Goal: Task Accomplishment & Management: Complete application form

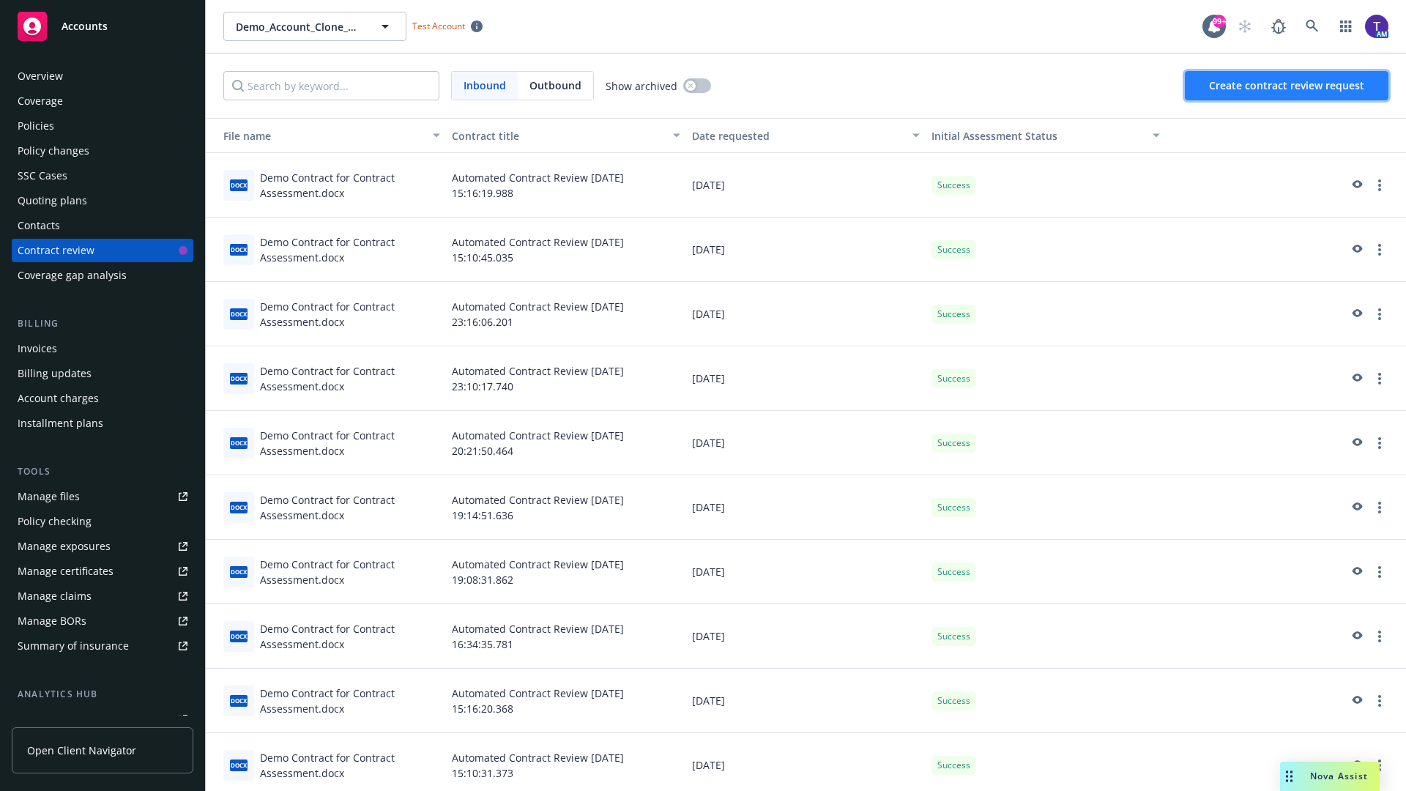
click at [1288, 86] on span "Create contract review request" at bounding box center [1286, 85] width 155 height 14
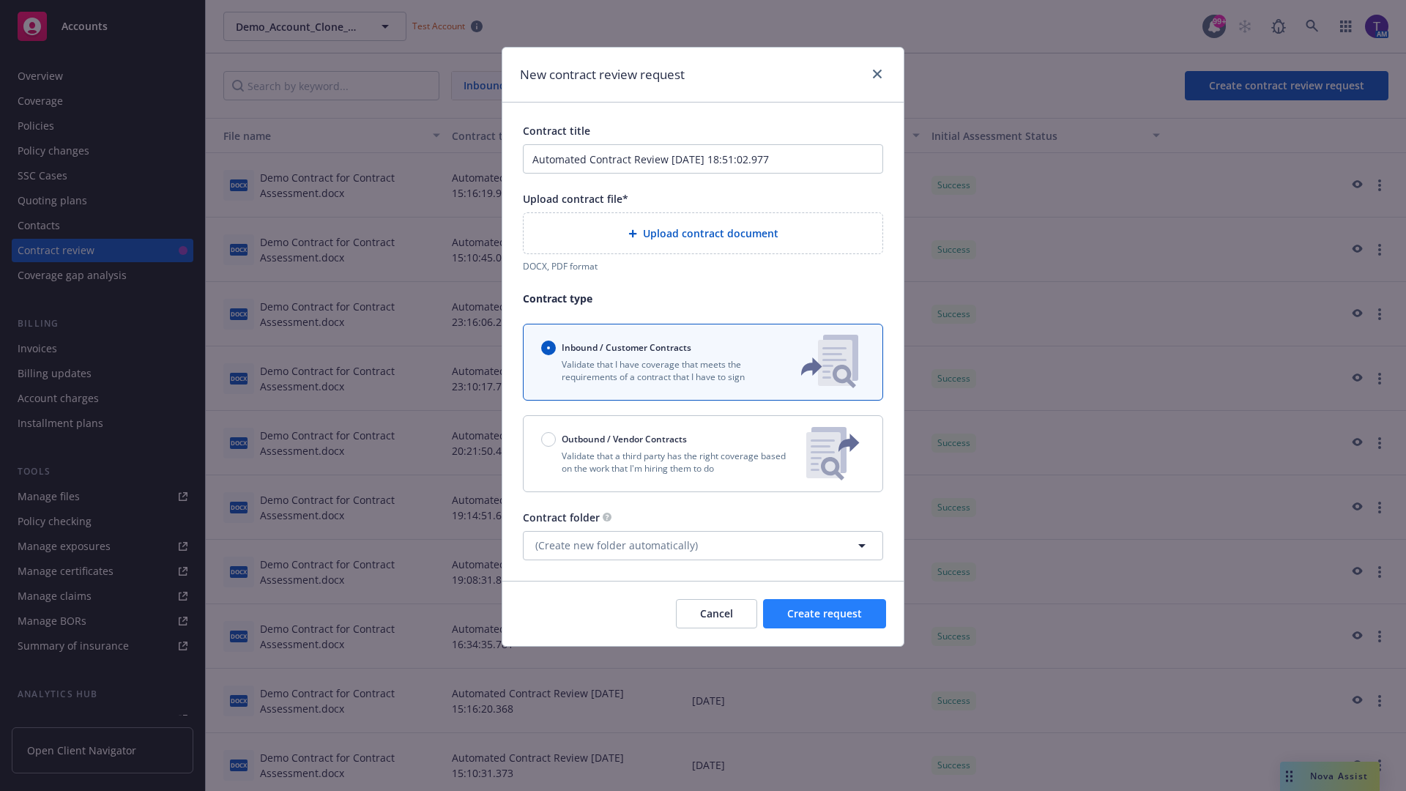
type input "Automated Contract Review 09-24-2025 18:51:02.977"
click at [703, 453] on p "Validate that a third party has the right coverage based on the work that I'm h…" at bounding box center [667, 462] width 253 height 25
radio input "false"
radio input "true"
click at [825, 620] on span "Create request" at bounding box center [824, 613] width 75 height 14
